Goal: Transaction & Acquisition: Book appointment/travel/reservation

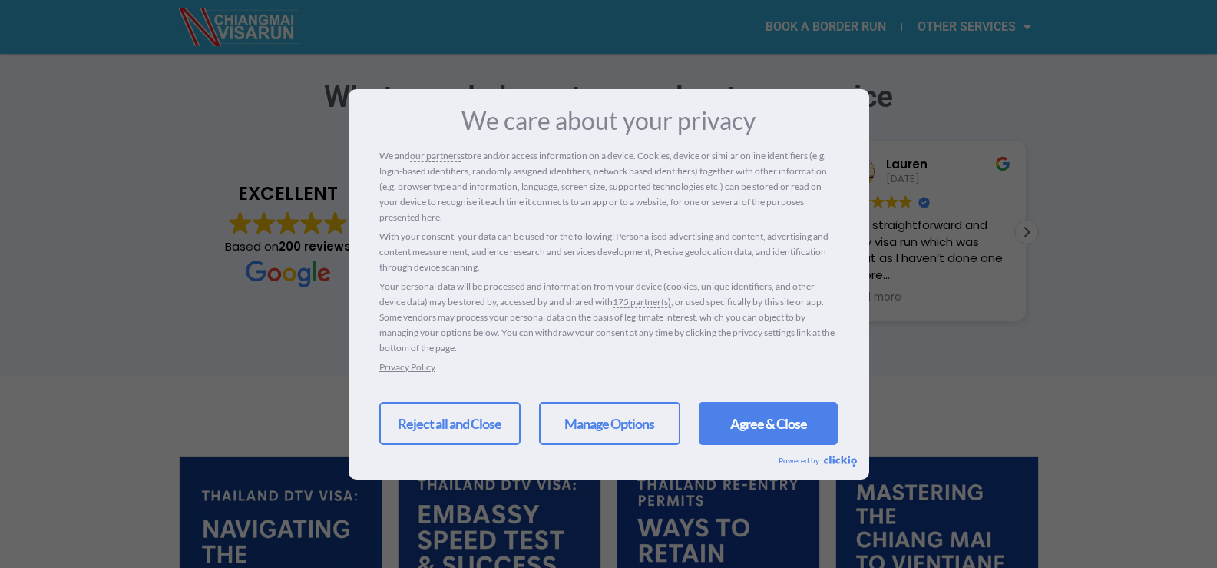
scroll to position [409, 0]
click at [482, 418] on link "Reject all and Close" at bounding box center [449, 423] width 141 height 43
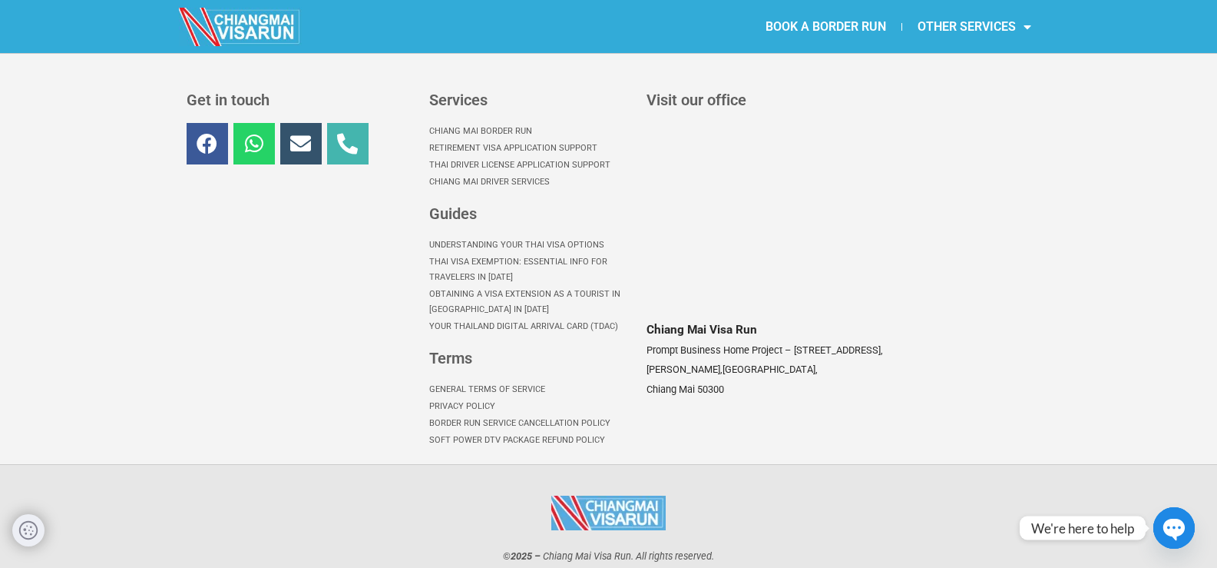
scroll to position [0, 0]
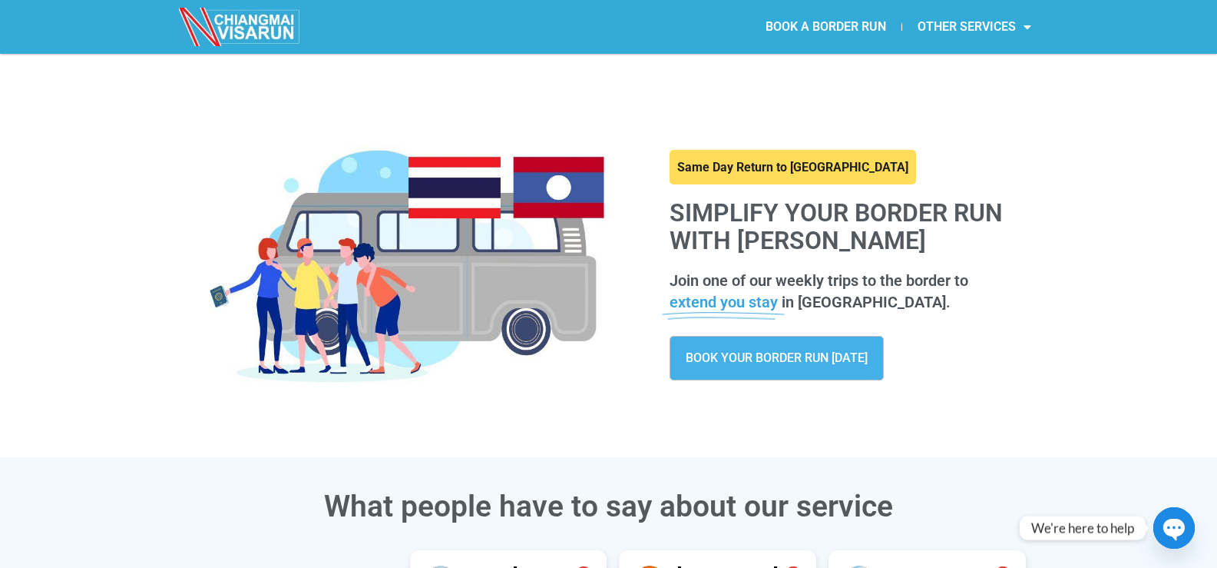
click at [744, 392] on div "Same Day Return to [GEOGRAPHIC_DATA] Simplify your border run with [PERSON_NAME…" at bounding box center [847, 265] width 400 height 269
click at [747, 372] on link "BOOK YOUR BORDER RUN [DATE]" at bounding box center [777, 358] width 214 height 45
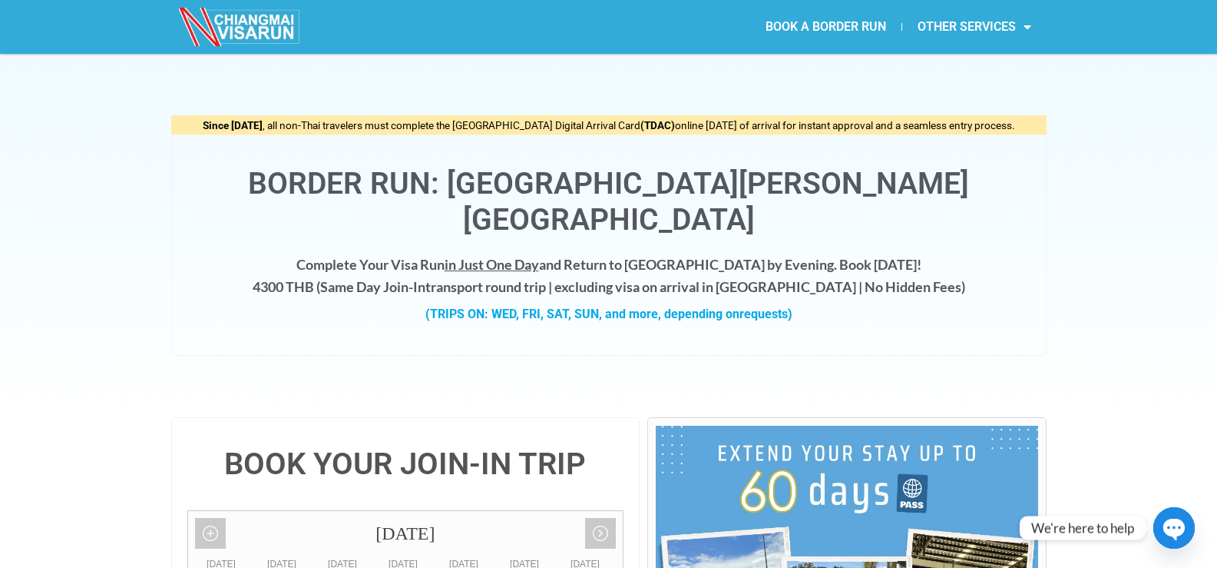
scroll to position [409, 0]
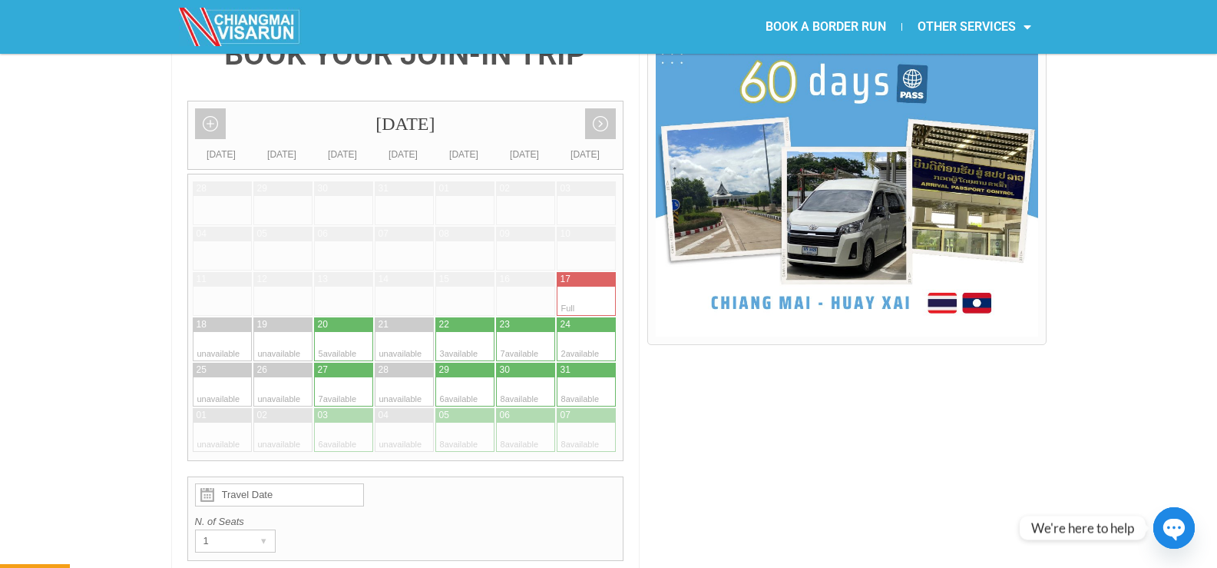
click at [337, 377] on div at bounding box center [329, 391] width 30 height 29
type input "[DATE]"
radio input "true"
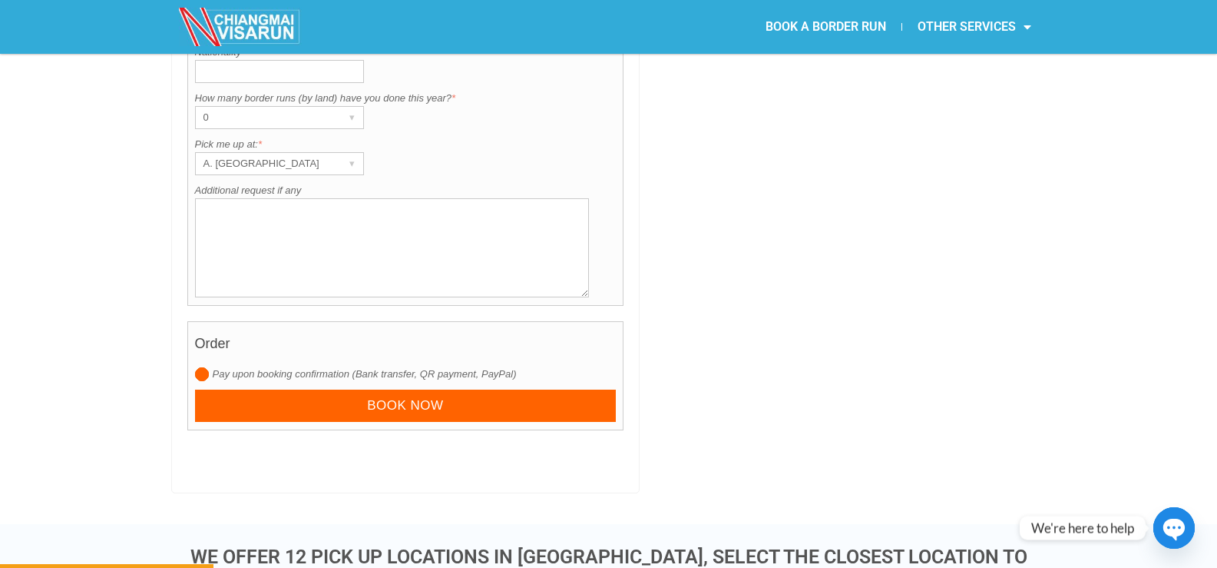
scroll to position [0, 0]
